Goal: Navigation & Orientation: Understand site structure

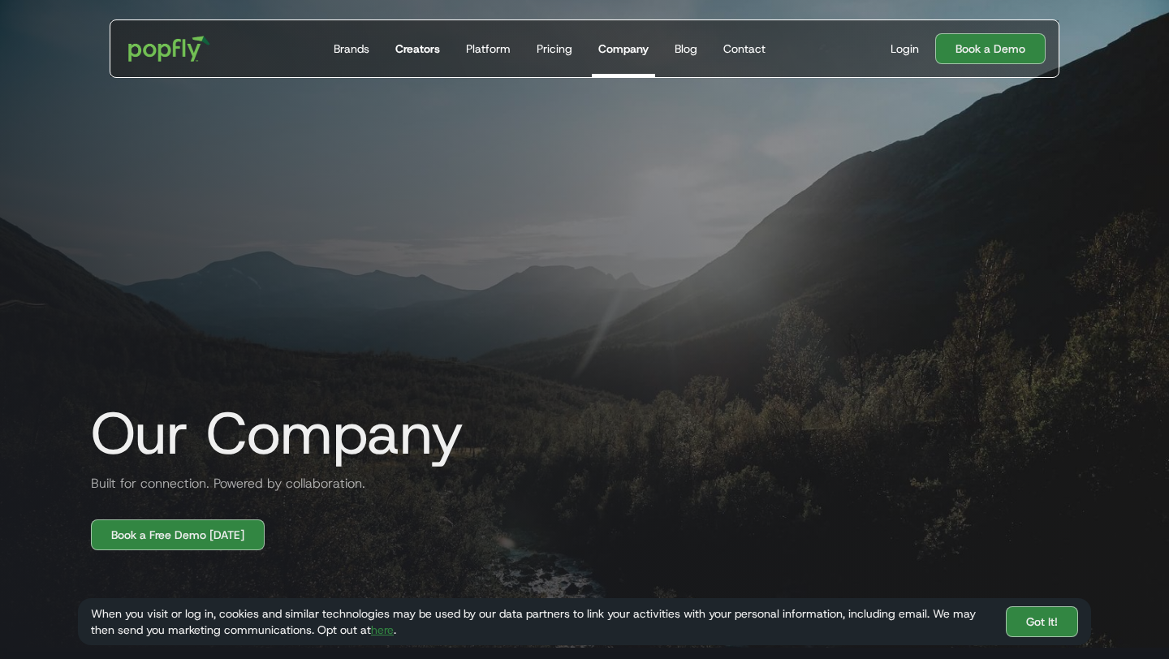
click at [398, 48] on div "Creators" at bounding box center [417, 49] width 45 height 16
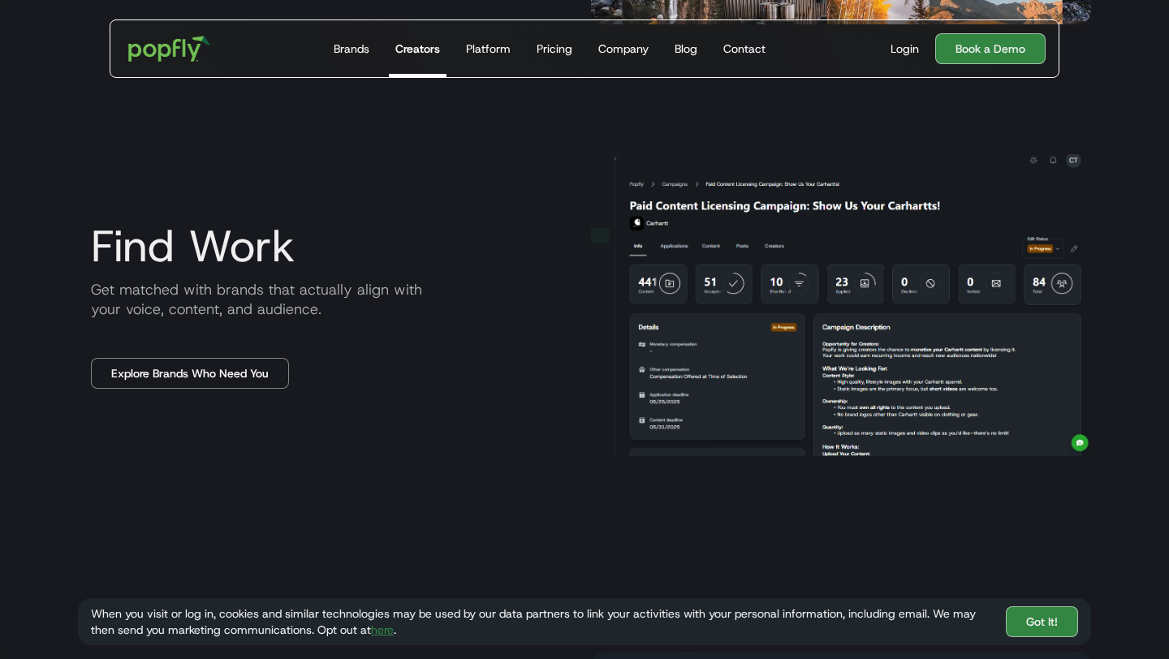
scroll to position [1013, 0]
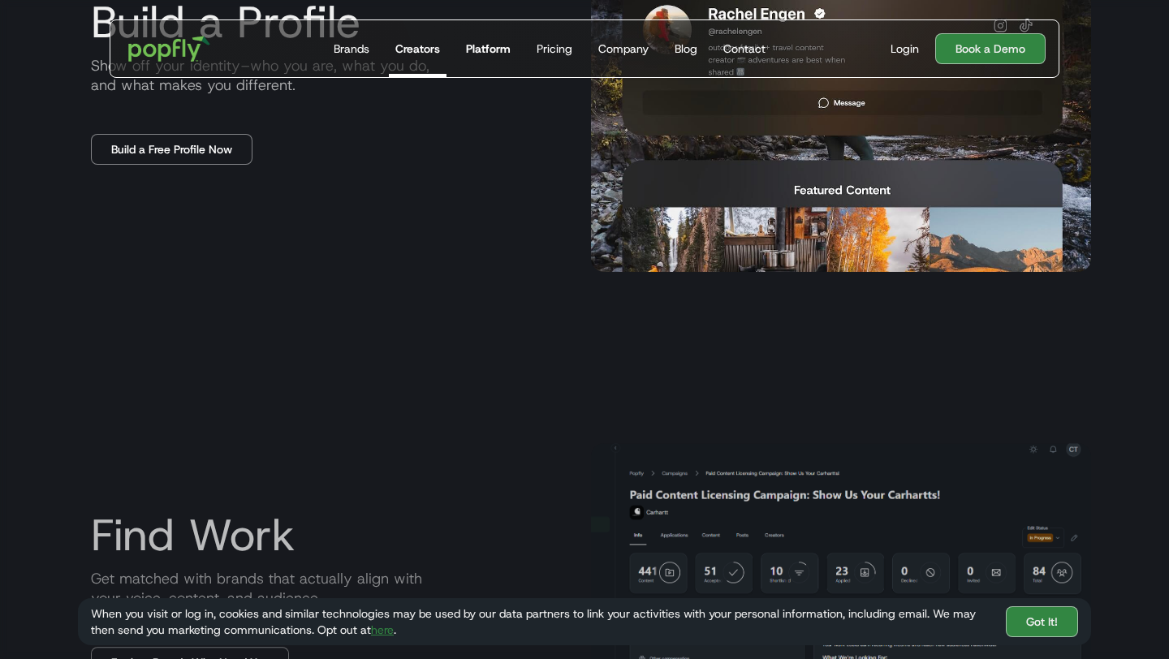
click at [492, 42] on div "Platform" at bounding box center [488, 49] width 45 height 16
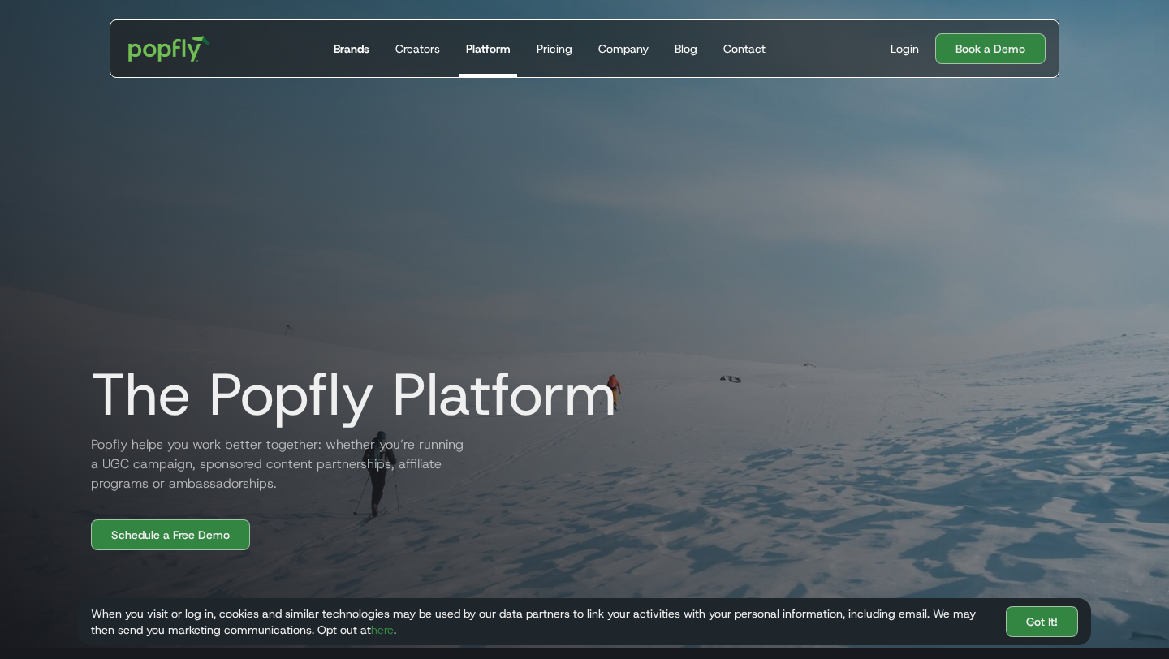
click at [362, 52] on div "Brands" at bounding box center [352, 49] width 36 height 16
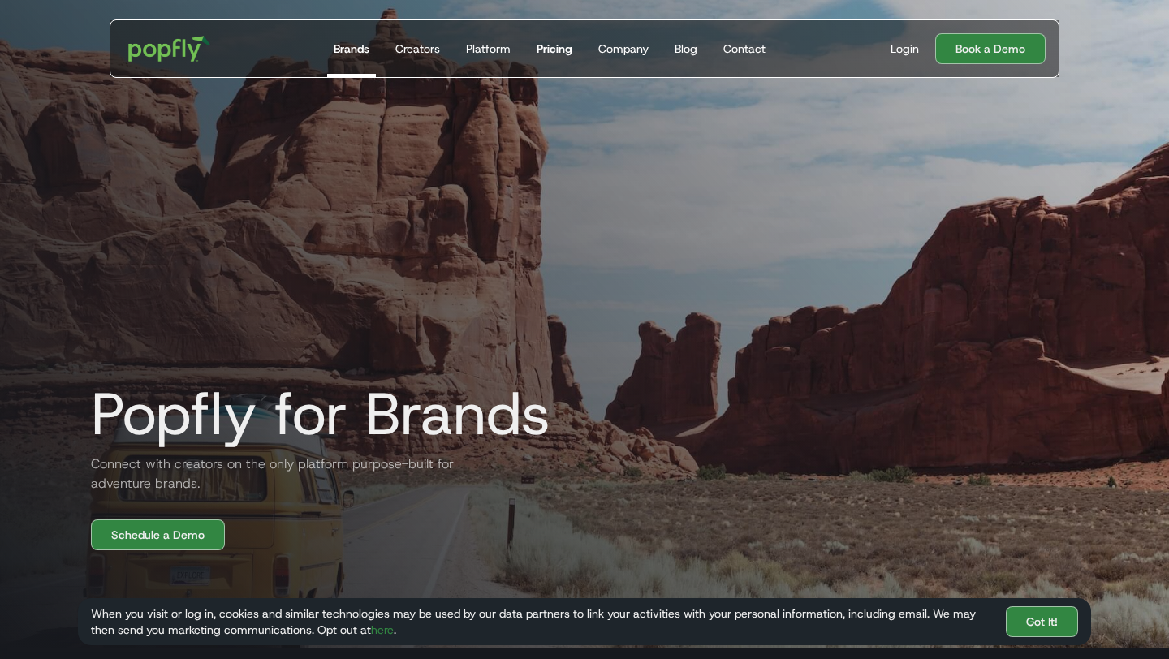
click at [556, 47] on div "Pricing" at bounding box center [554, 49] width 36 height 16
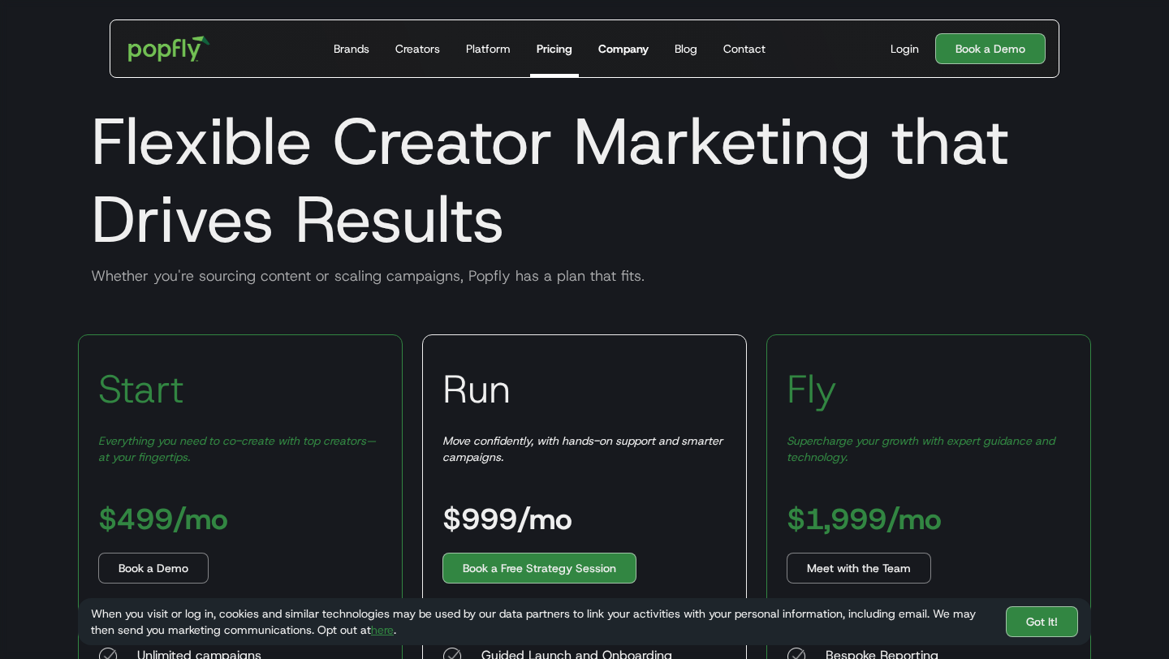
click at [609, 48] on div "Company" at bounding box center [623, 49] width 50 height 16
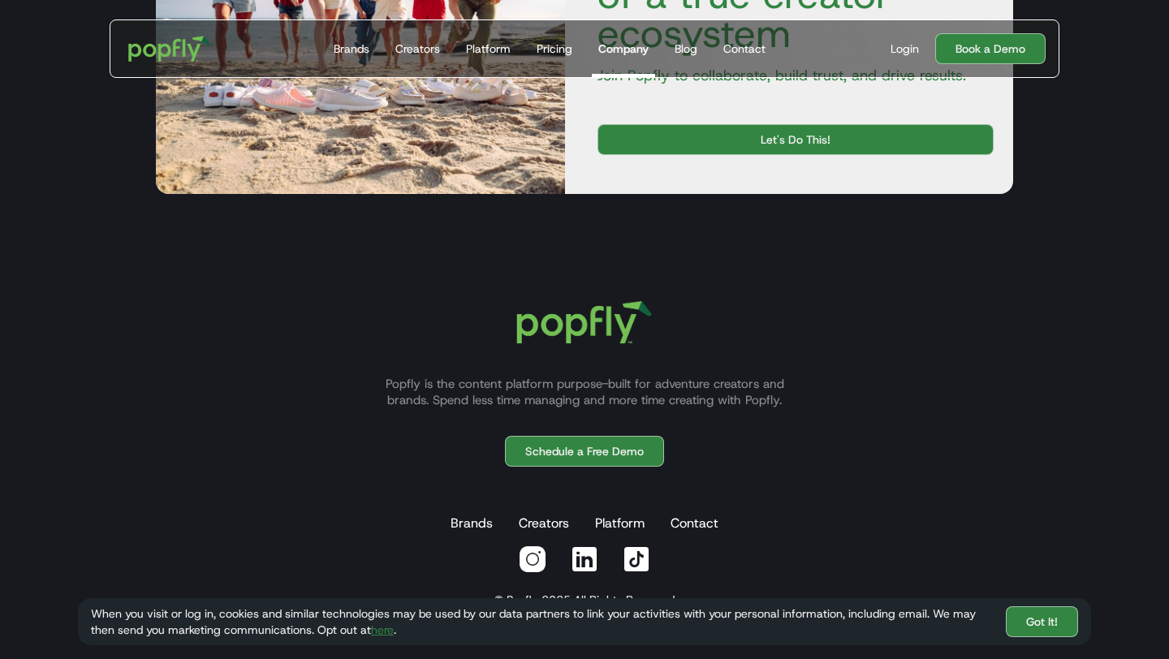
scroll to position [2542, 0]
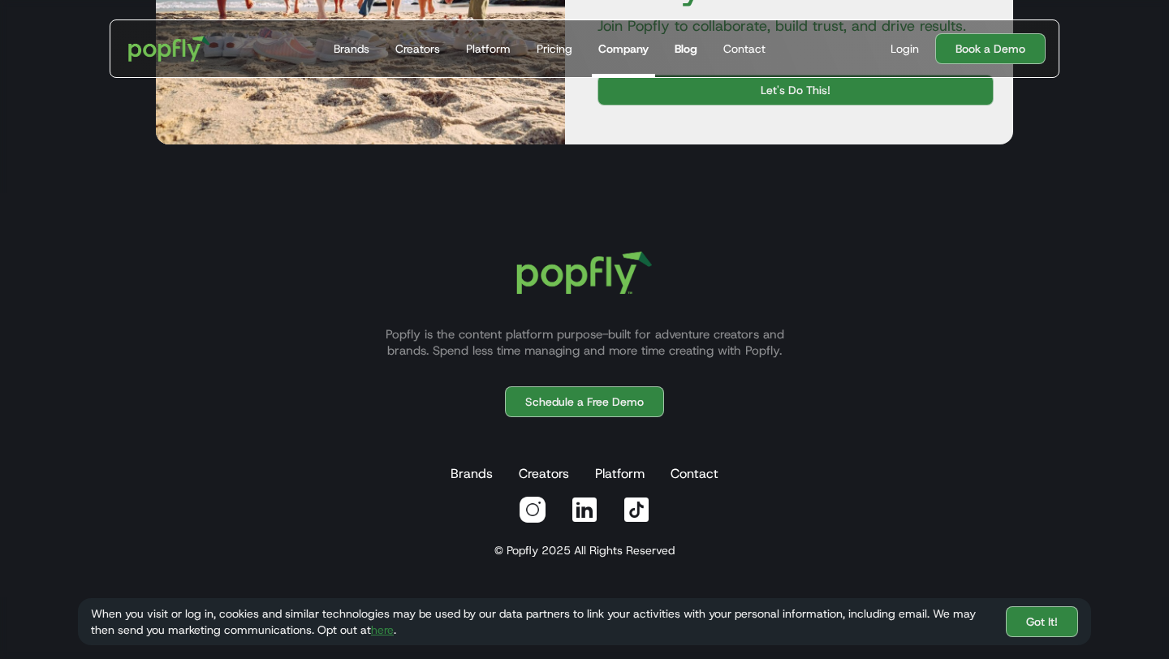
click at [689, 56] on div "Blog" at bounding box center [685, 49] width 23 height 16
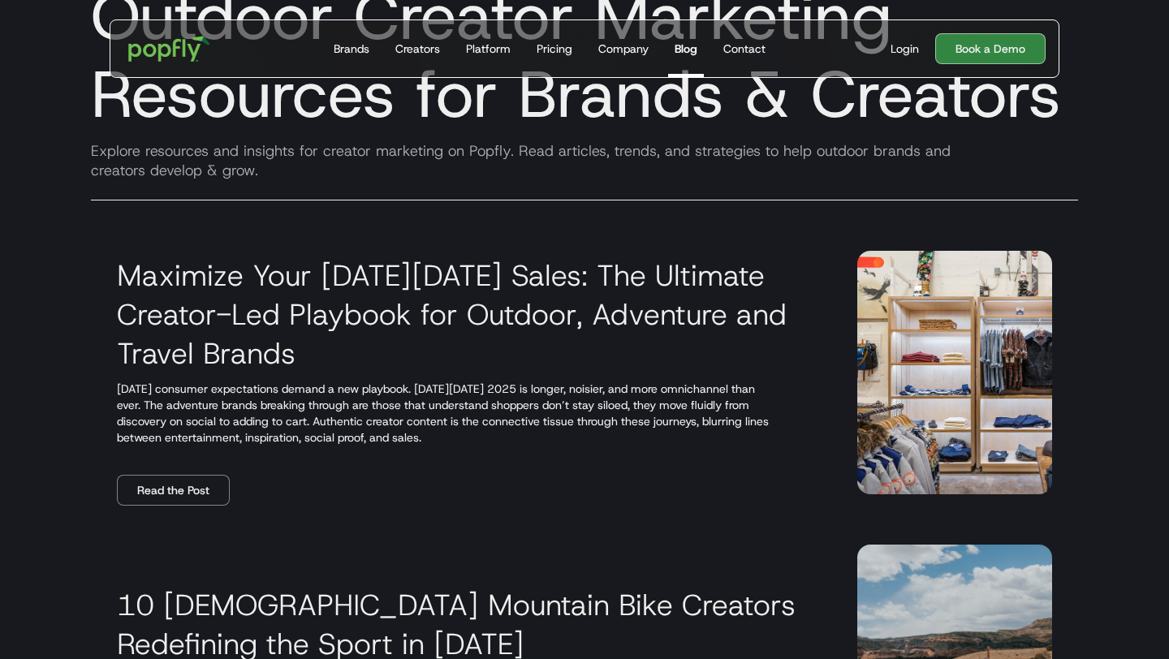
scroll to position [132, 0]
